Goal: Task Accomplishment & Management: Manage account settings

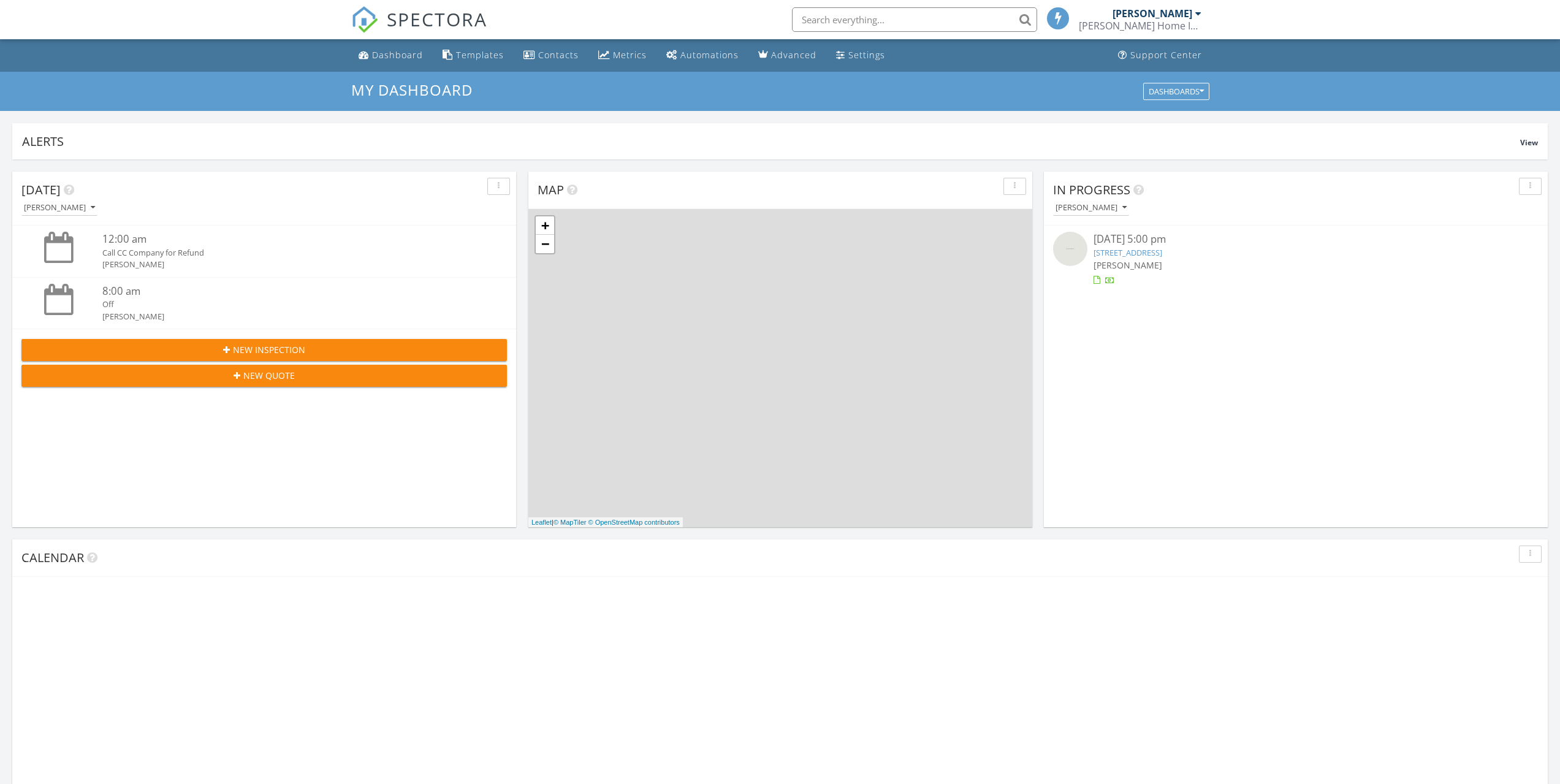
scroll to position [6, 6]
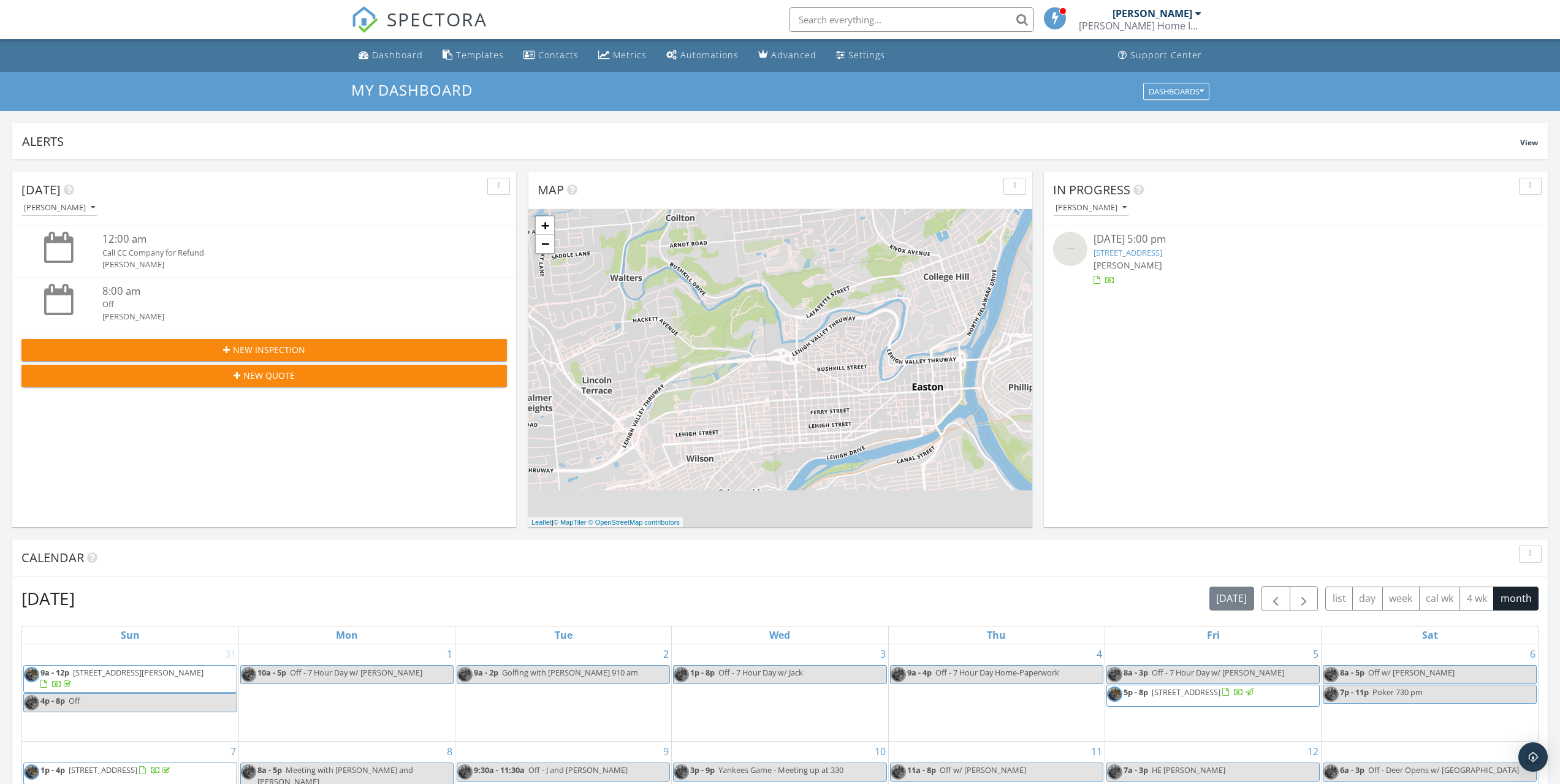
click at [1135, 253] on link "1002 Deerhaven Terrace, Lopatcong, NJ 08886" at bounding box center [1127, 252] width 68 height 11
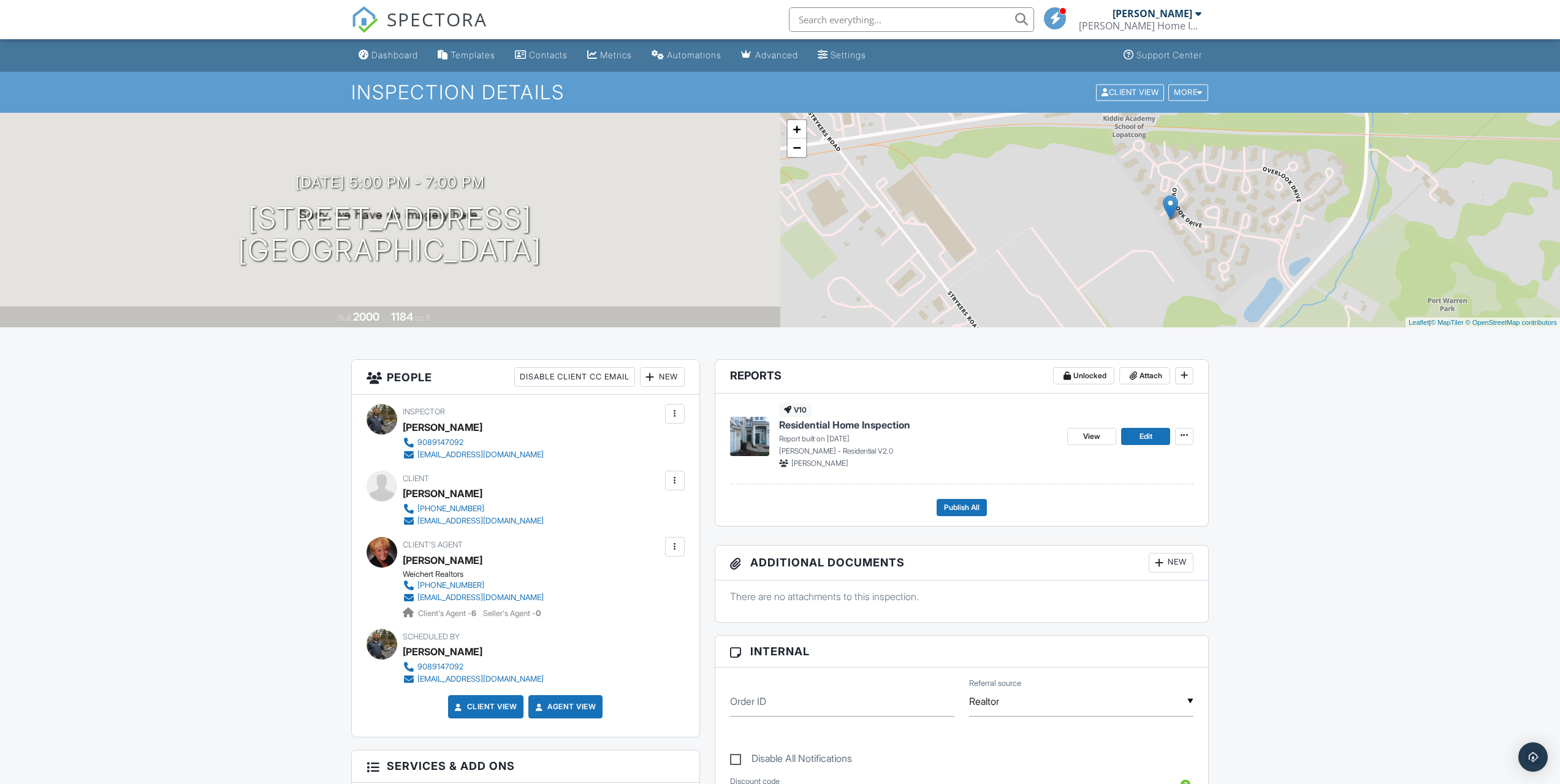
click at [756, 434] on img at bounding box center [750, 437] width 40 height 40
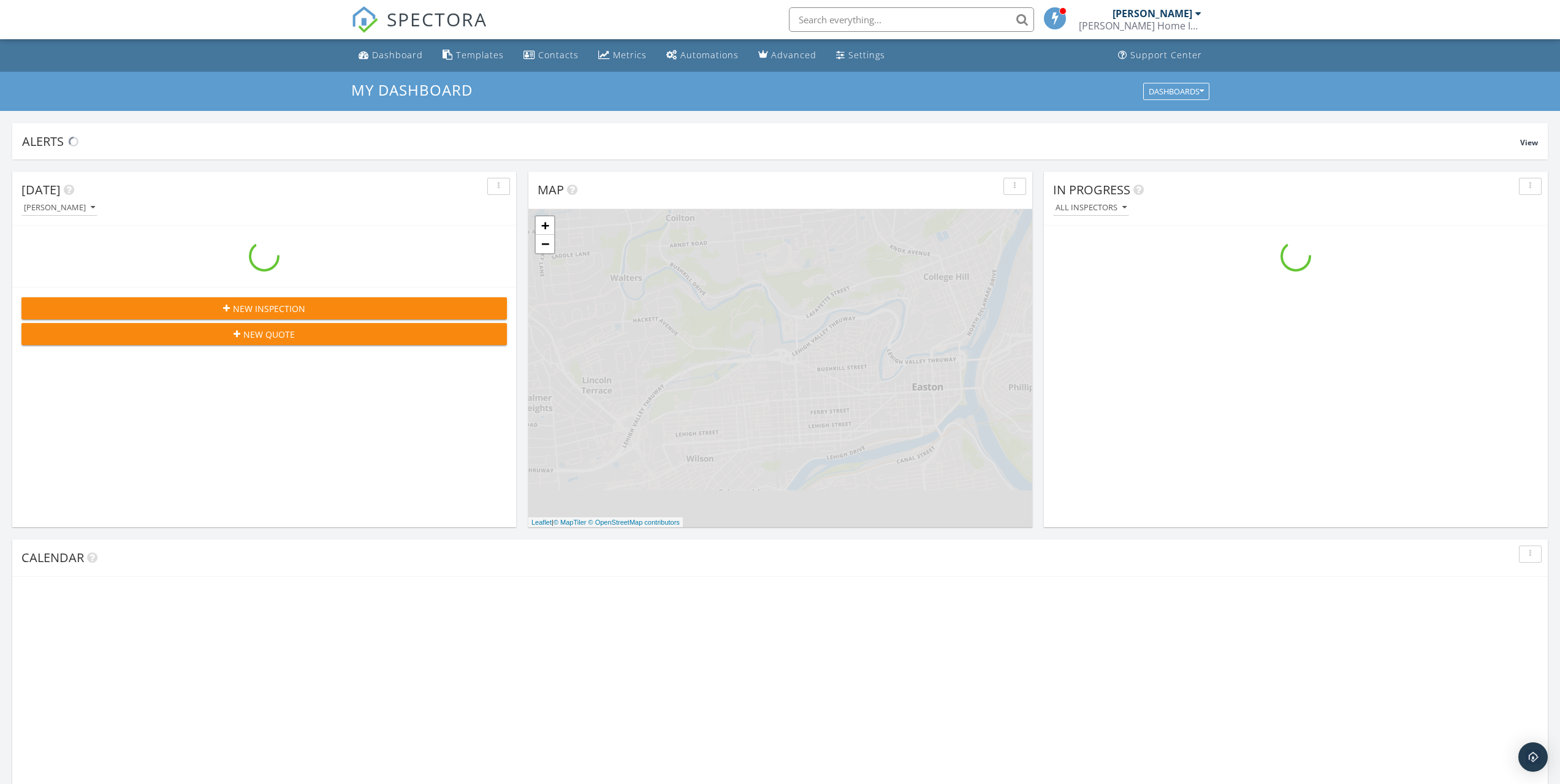
scroll to position [1134, 1579]
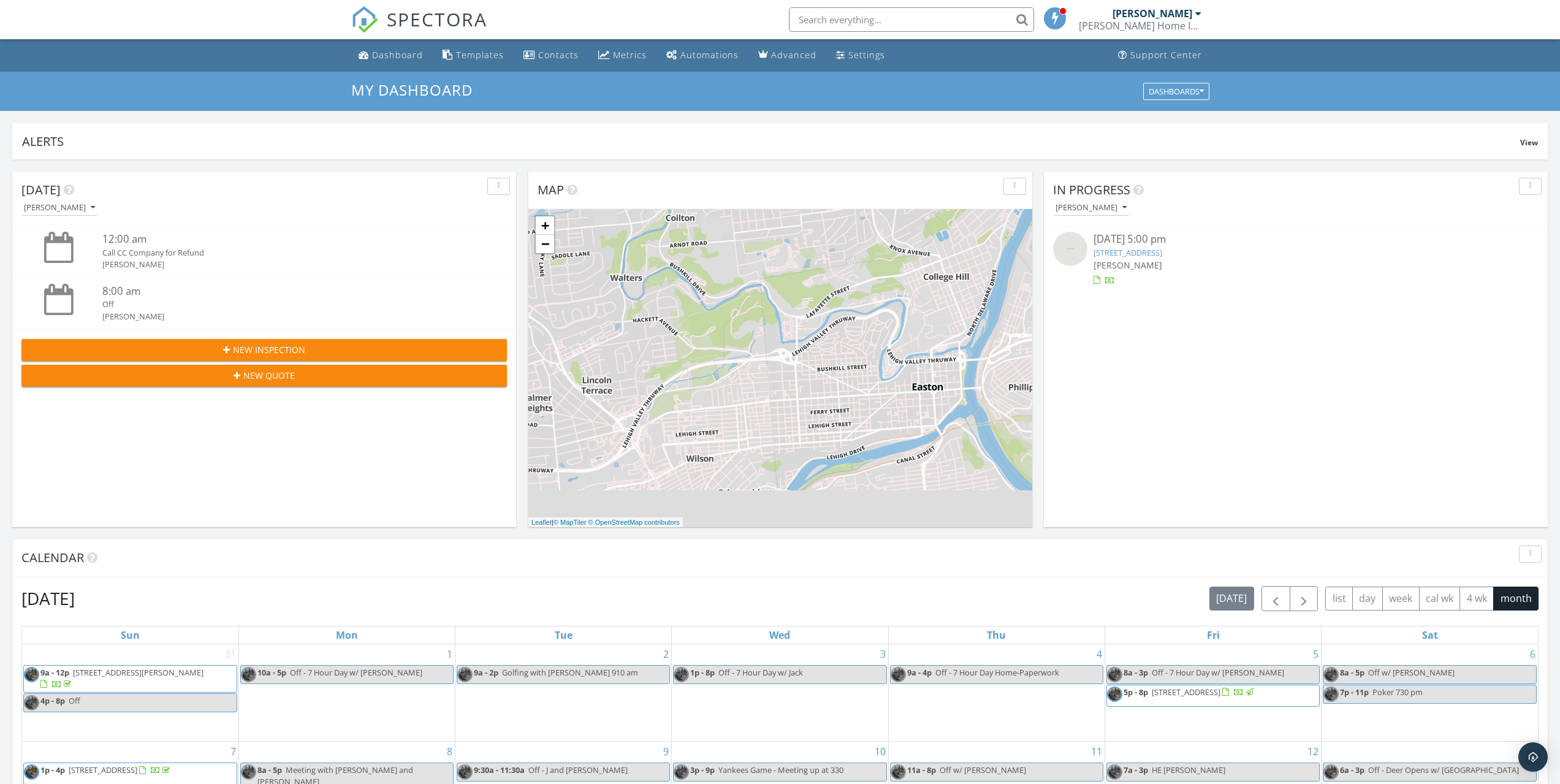
click at [1064, 252] on img at bounding box center [1070, 249] width 35 height 35
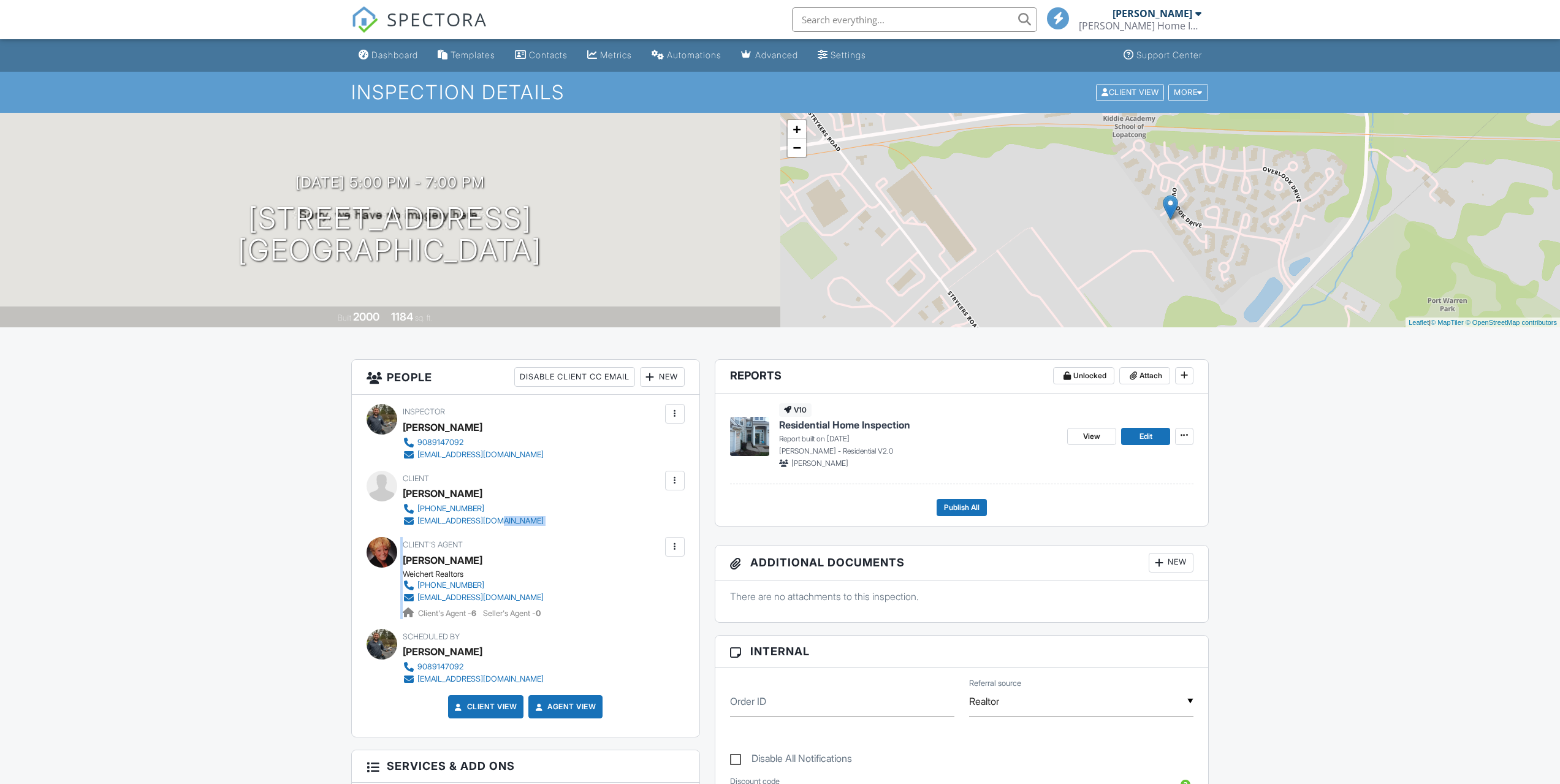
click at [484, 527] on div "Client William Trimmer 908-335-8978 bill52238@gmail.com" at bounding box center [503, 499] width 200 height 56
click at [519, 520] on div "Client William Trimmer 908-335-8978 bill52238@gmail.com" at bounding box center [503, 499] width 200 height 56
click at [637, 510] on div "Client William Trimmer 908-335-8978 bill52238@gmail.com" at bounding box center [526, 499] width 318 height 56
drag, startPoint x: 480, startPoint y: 522, endPoint x: 420, endPoint y: 522, distance: 60.0
click at [420, 522] on div "Client William Trimmer 908-335-8978 bill52238@gmail.com" at bounding box center [503, 499] width 200 height 56
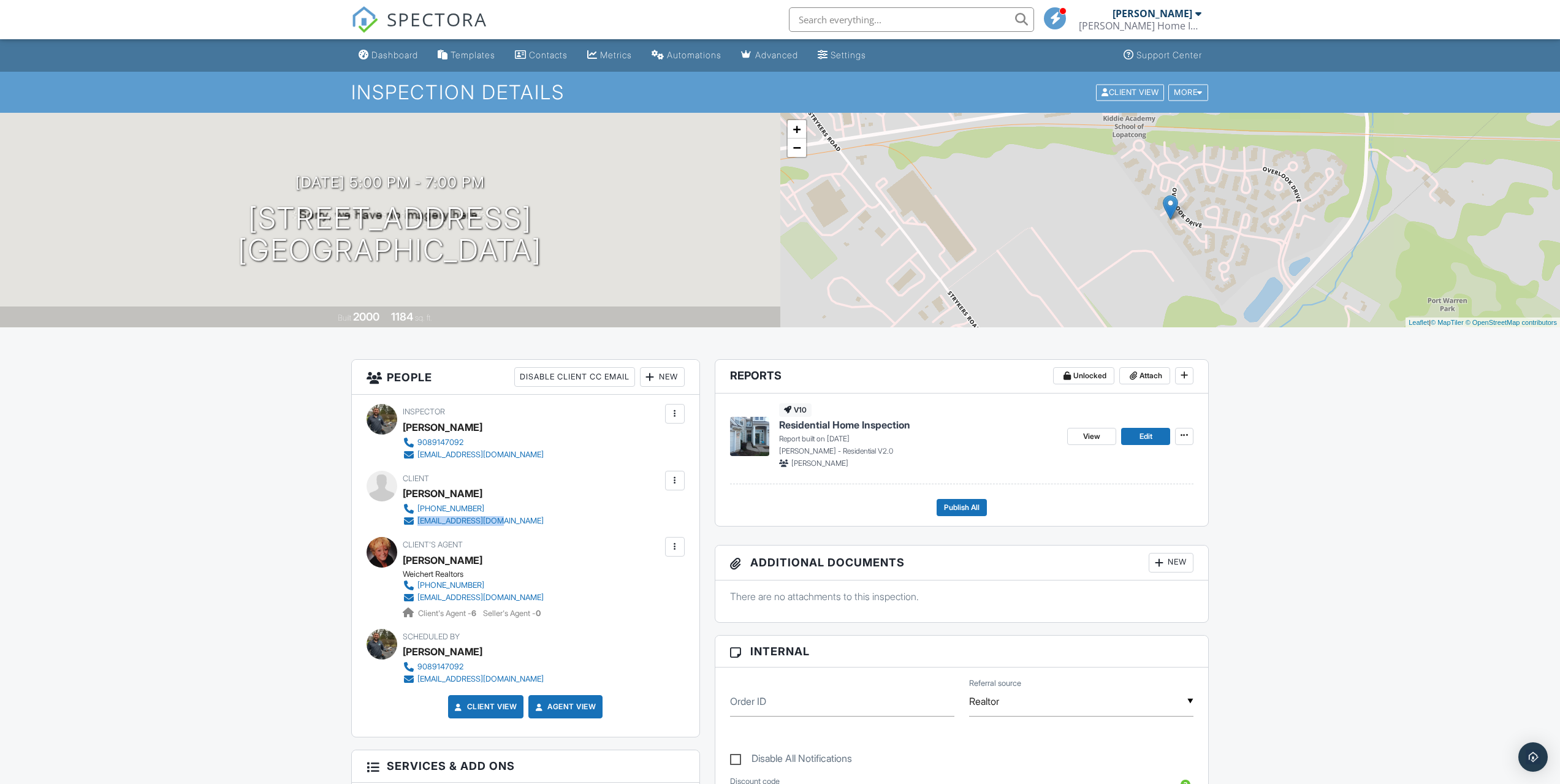
copy div "bill52238@gmail.com"
click at [956, 505] on span "Publish All" at bounding box center [961, 507] width 35 height 12
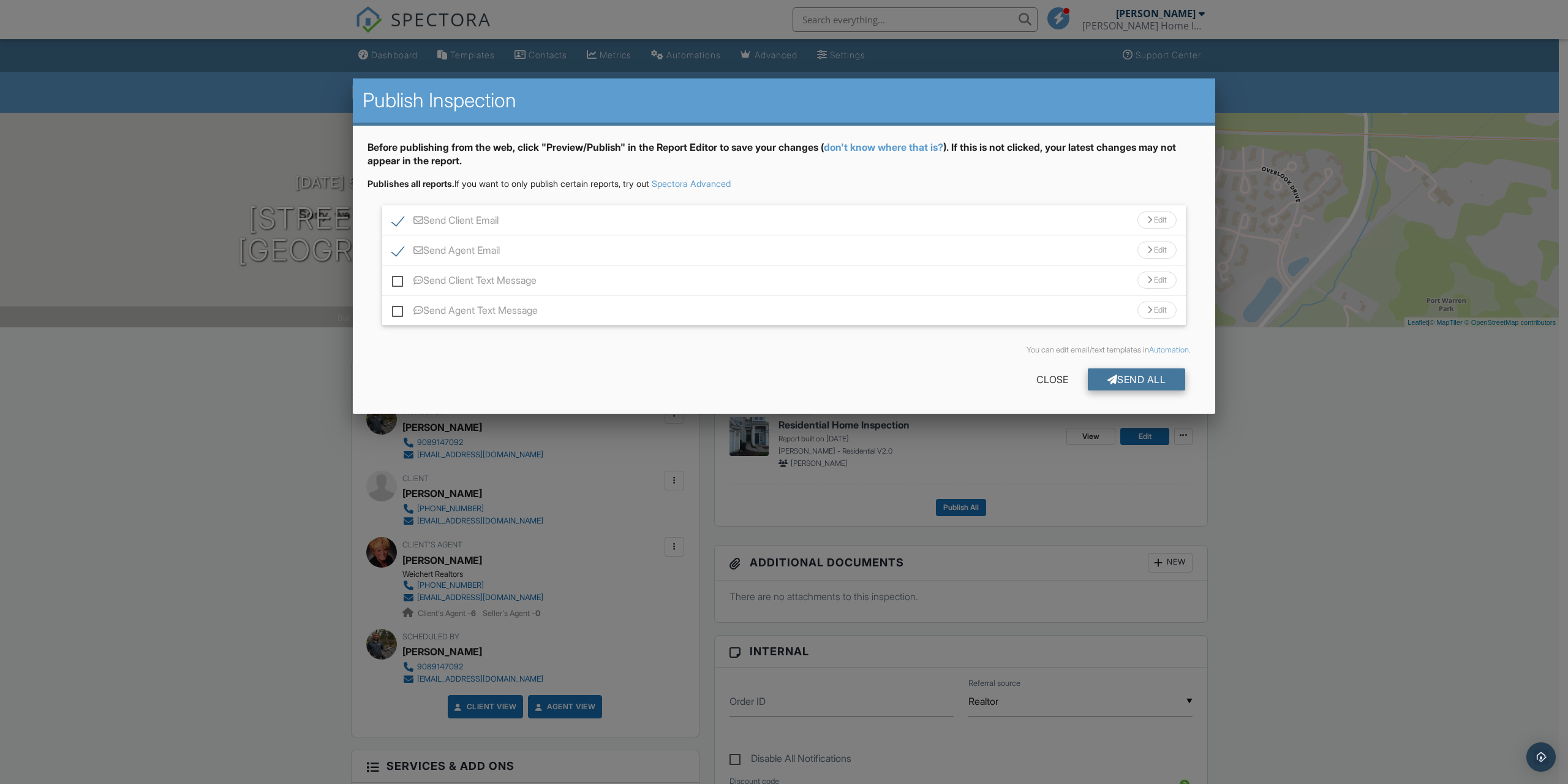
click at [1124, 377] on div "Send All" at bounding box center [1137, 379] width 98 height 22
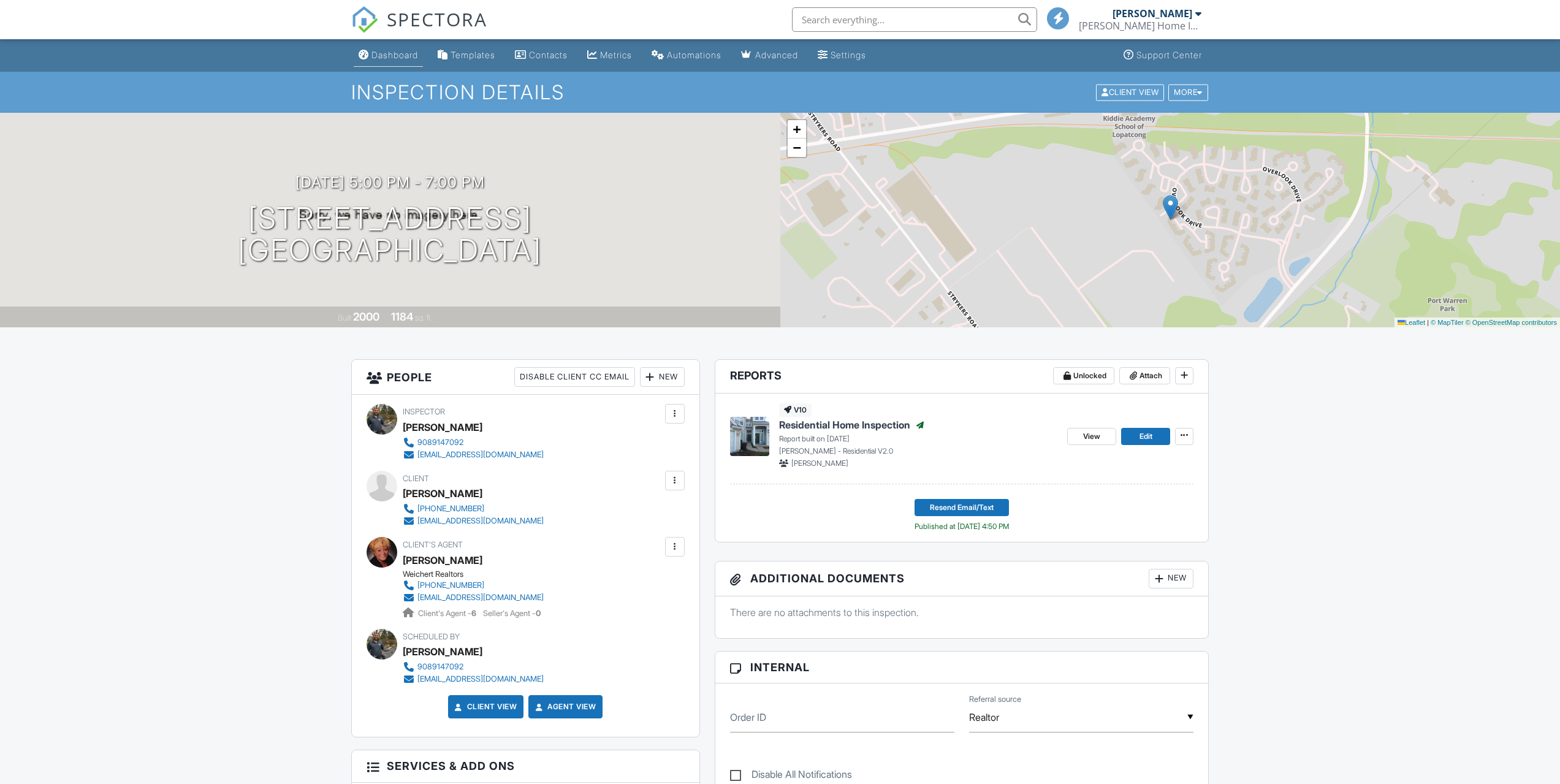
click at [392, 56] on div "Dashboard" at bounding box center [395, 54] width 47 height 11
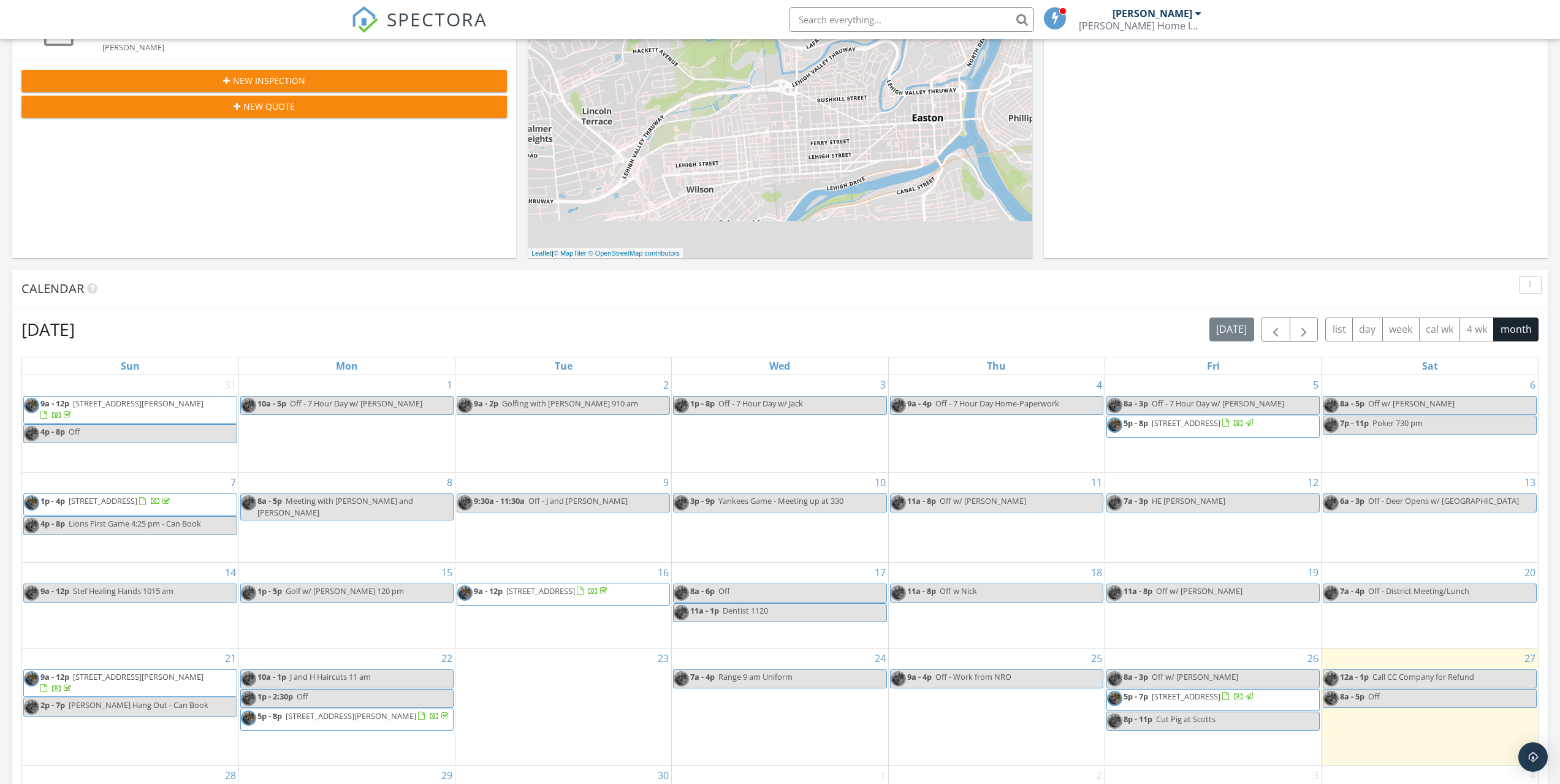
scroll to position [429, 0]
